Goal: Register for event/course

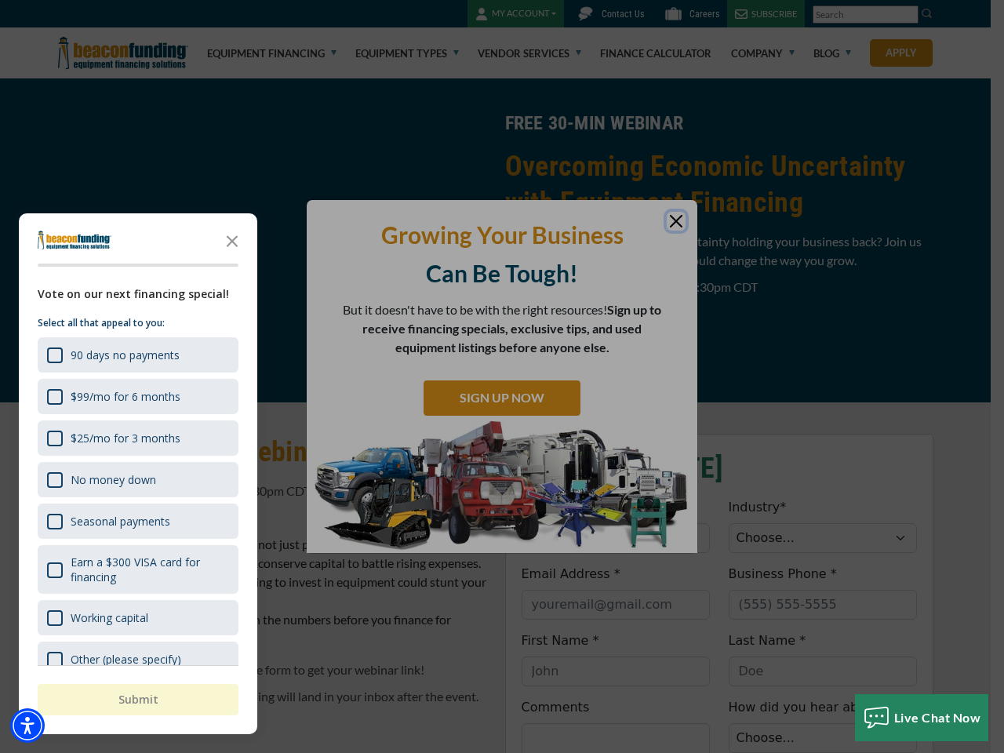
click at [502, 376] on div "button" at bounding box center [502, 376] width 1004 height 753
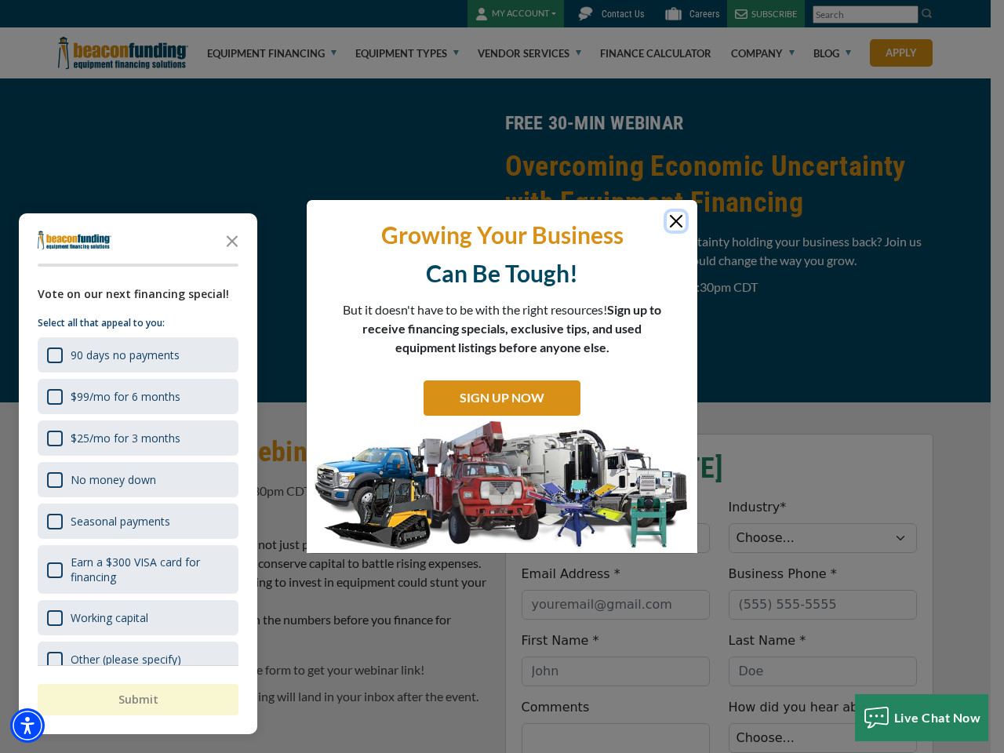
click at [27, 725] on img "Accessibility Menu" at bounding box center [27, 725] width 35 height 35
click at [502, 376] on body "Skip to main content Enable accessibility for low vision Open the accessibility…" at bounding box center [502, 376] width 1004 height 753
click at [232, 240] on body "Skip to main content Enable accessibility for low vision Open the accessibility…" at bounding box center [502, 376] width 1004 height 753
click at [136, 354] on body "Skip to main content Enable accessibility for low vision Open the accessibility…" at bounding box center [502, 376] width 1004 height 753
click at [136, 396] on body "Skip to main content Enable accessibility for low vision Open the accessibility…" at bounding box center [502, 376] width 1004 height 753
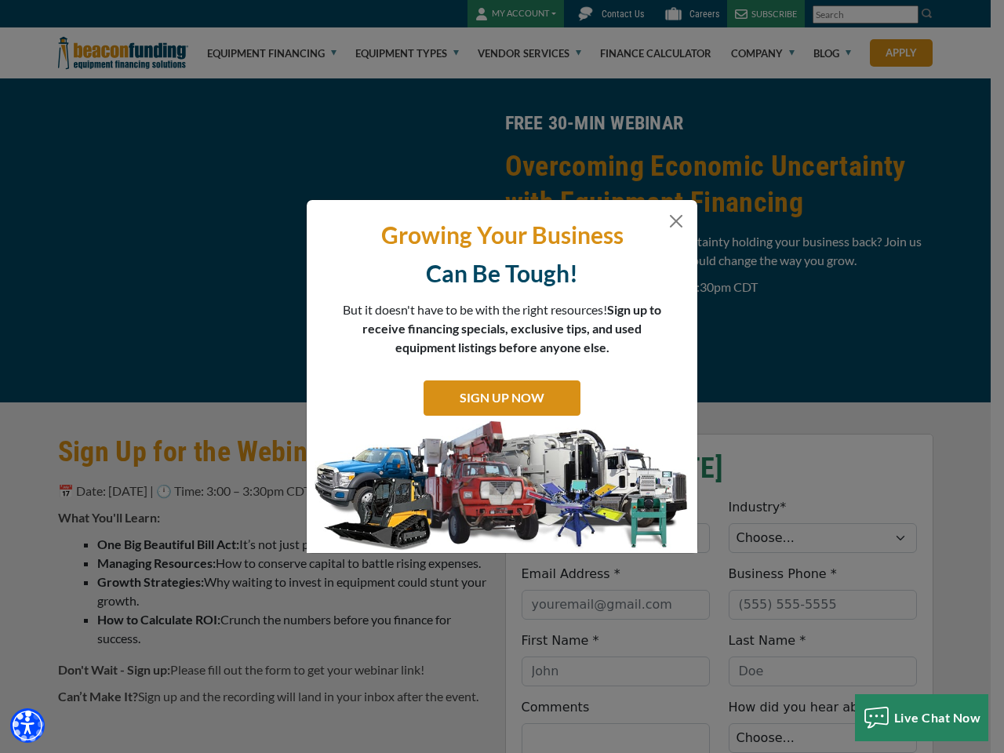
click at [136, 438] on body "Skip to main content Enable accessibility for low vision Open the accessibility…" at bounding box center [502, 376] width 1004 height 753
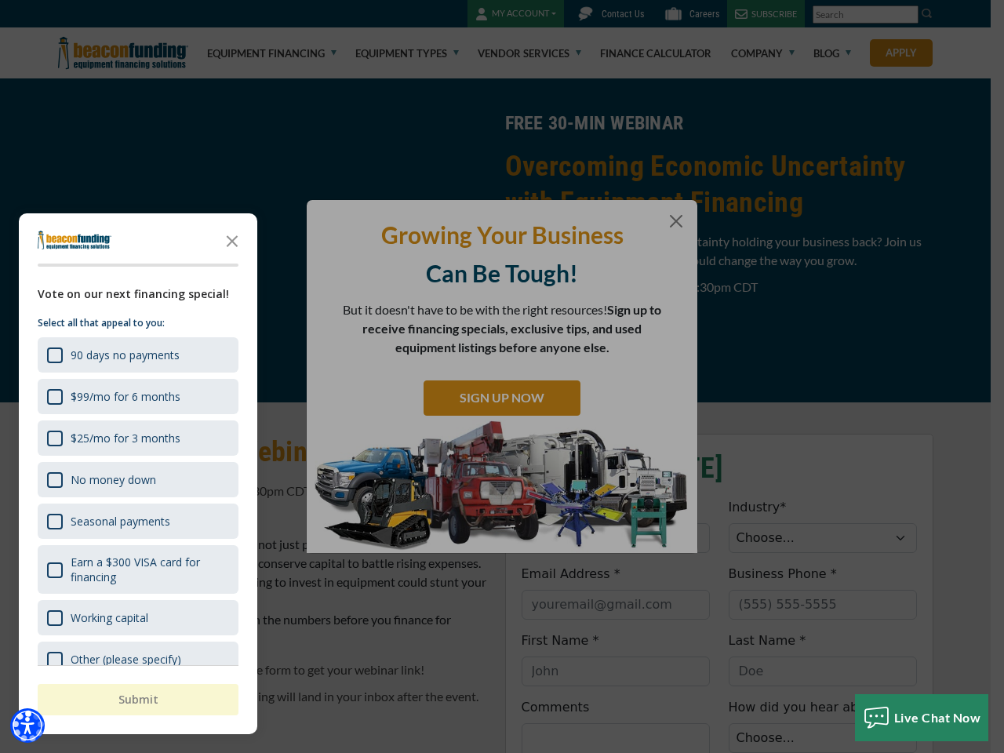
click at [136, 479] on body "Skip to main content Enable accessibility for low vision Open the accessibility…" at bounding box center [502, 376] width 1004 height 753
click at [136, 521] on body "Skip to main content Enable accessibility for low vision Open the accessibility…" at bounding box center [502, 376] width 1004 height 753
click at [136, 569] on body "Skip to main content Enable accessibility for low vision Open the accessibility…" at bounding box center [502, 376] width 1004 height 753
